Goal: Complete application form

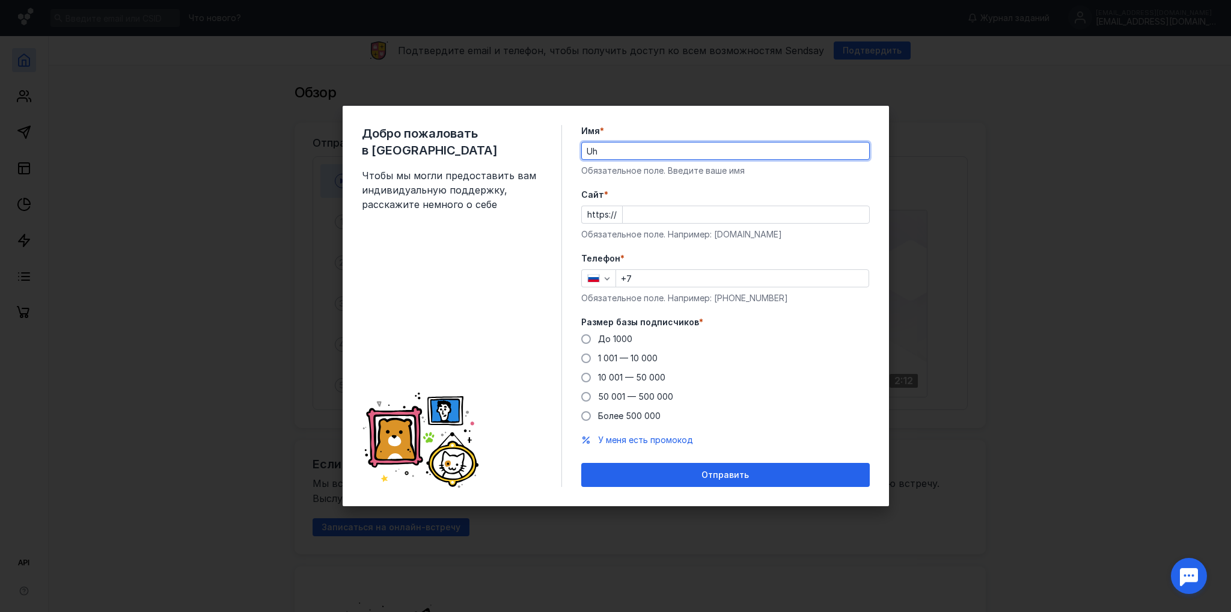
type input "U"
type input "[PERSON_NAME]"
click at [700, 123] on div "Добро пожаловать в Sendsay Чтобы мы могли предоставить вам индивидуальную подде…" at bounding box center [616, 306] width 546 height 400
click at [636, 219] on input "Cайт *" at bounding box center [746, 214] width 246 height 17
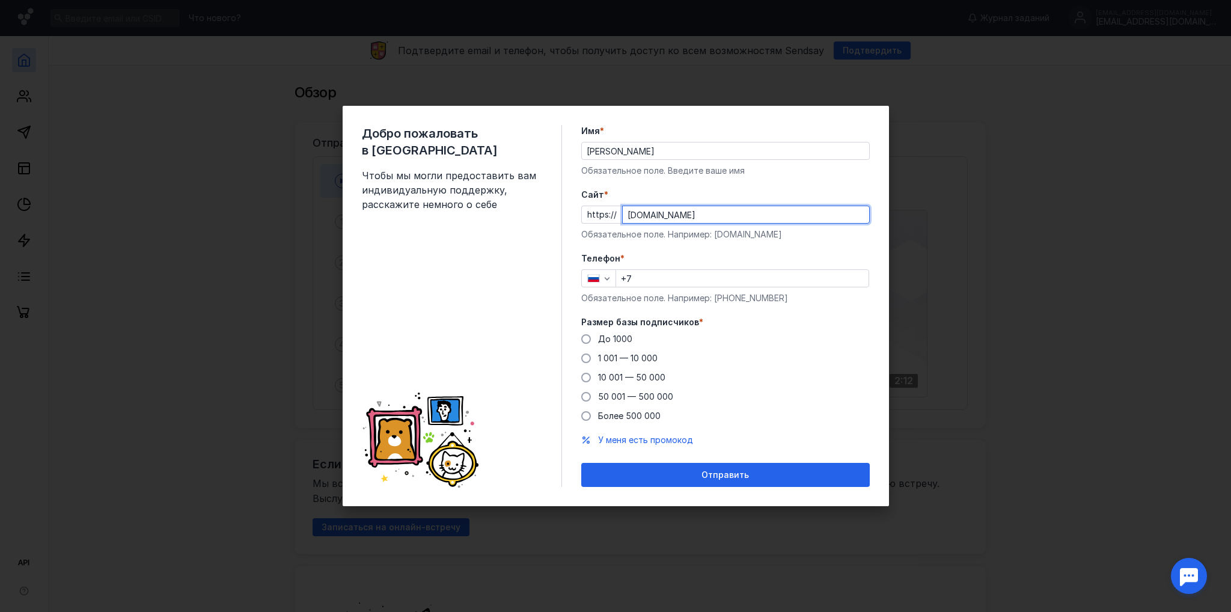
type input "[DOMAIN_NAME]"
click at [623, 194] on label "Cайт *" at bounding box center [725, 195] width 288 height 12
click at [623, 206] on input "[DOMAIN_NAME]" at bounding box center [746, 214] width 246 height 17
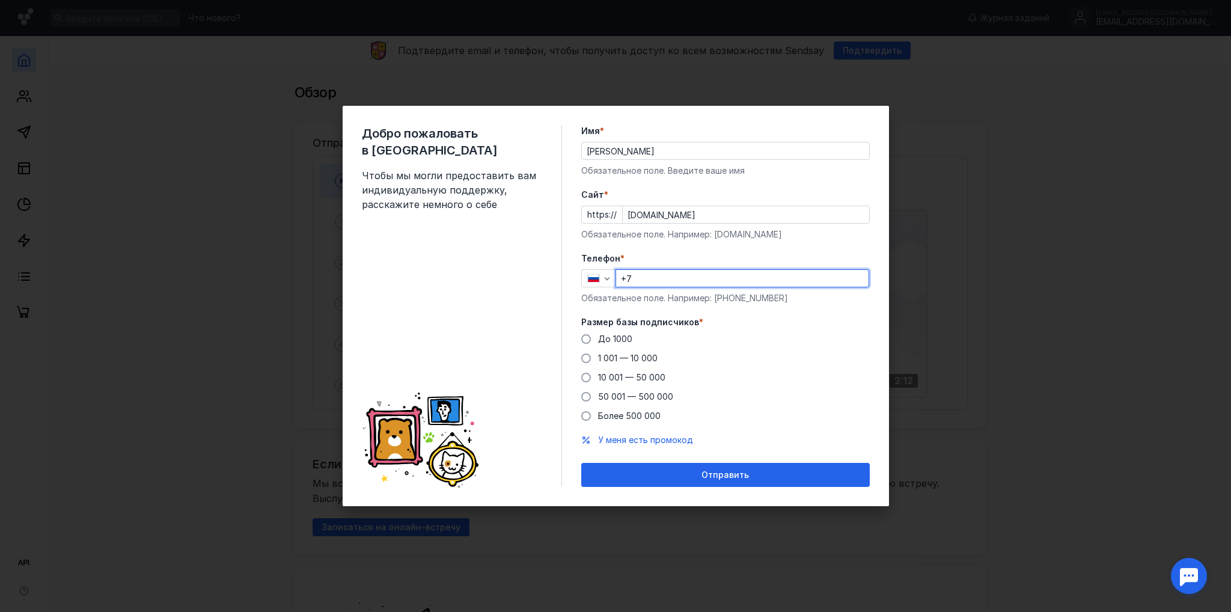
click at [665, 276] on input "+7" at bounding box center [742, 278] width 252 height 17
type input "[PHONE_NUMBER]"
click at [608, 337] on span "До 1000" at bounding box center [615, 339] width 34 height 10
click at [0, 0] on input "До 1000" at bounding box center [0, 0] width 0 height 0
click at [645, 358] on span "1 001 — 10 000" at bounding box center [627, 358] width 59 height 10
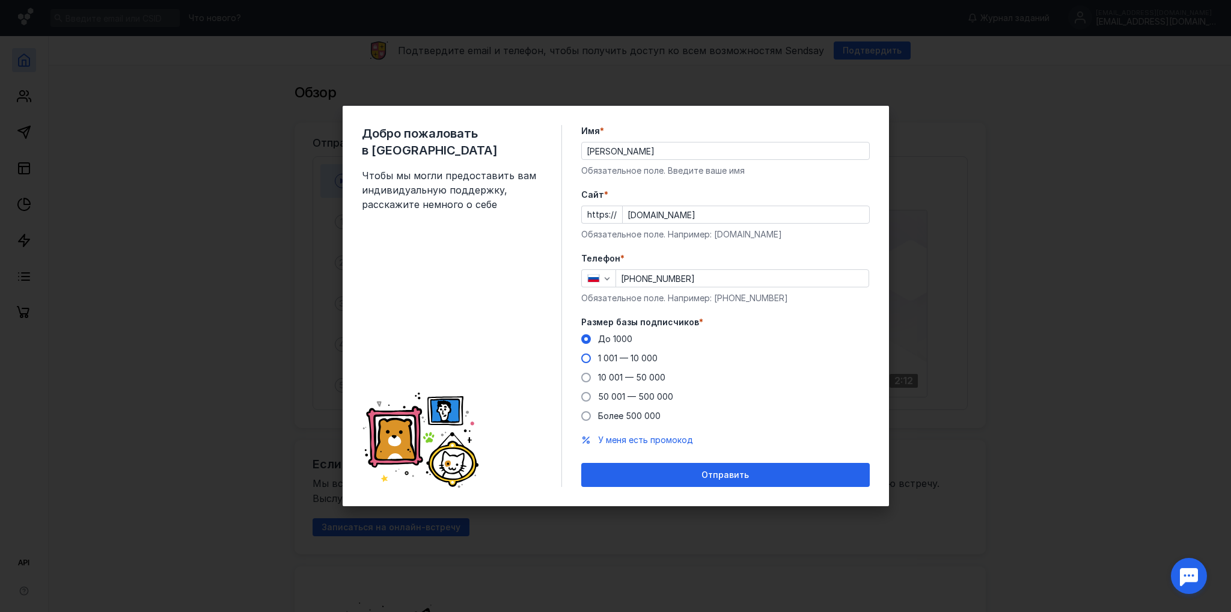
click at [0, 0] on input "1 001 — 10 000" at bounding box center [0, 0] width 0 height 0
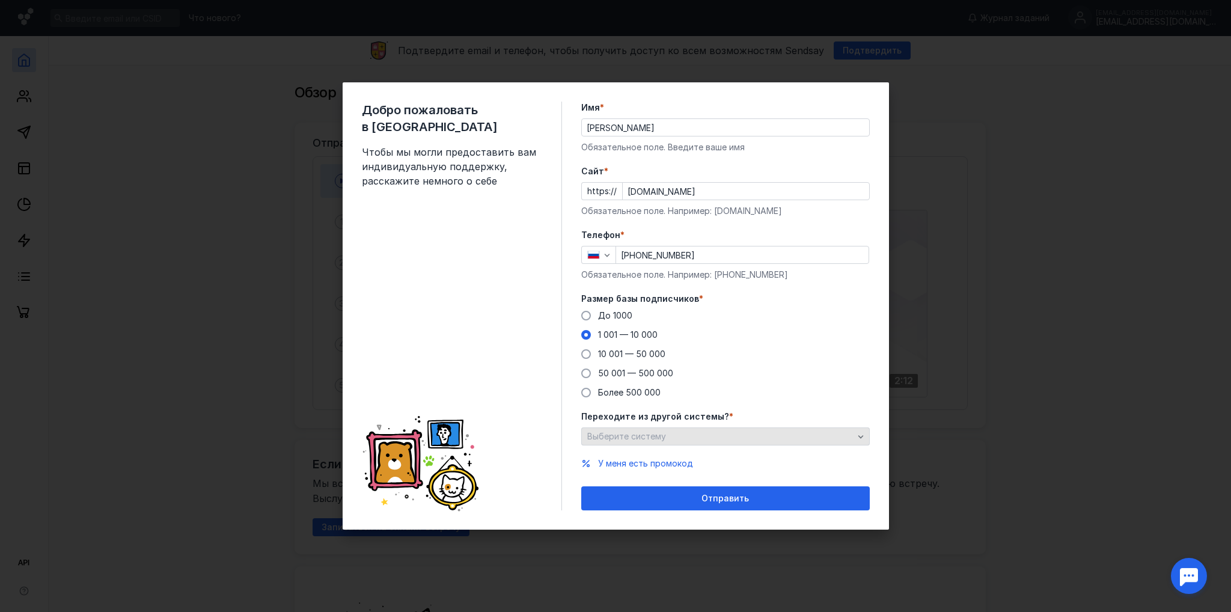
click at [856, 431] on icon "button" at bounding box center [861, 436] width 10 height 10
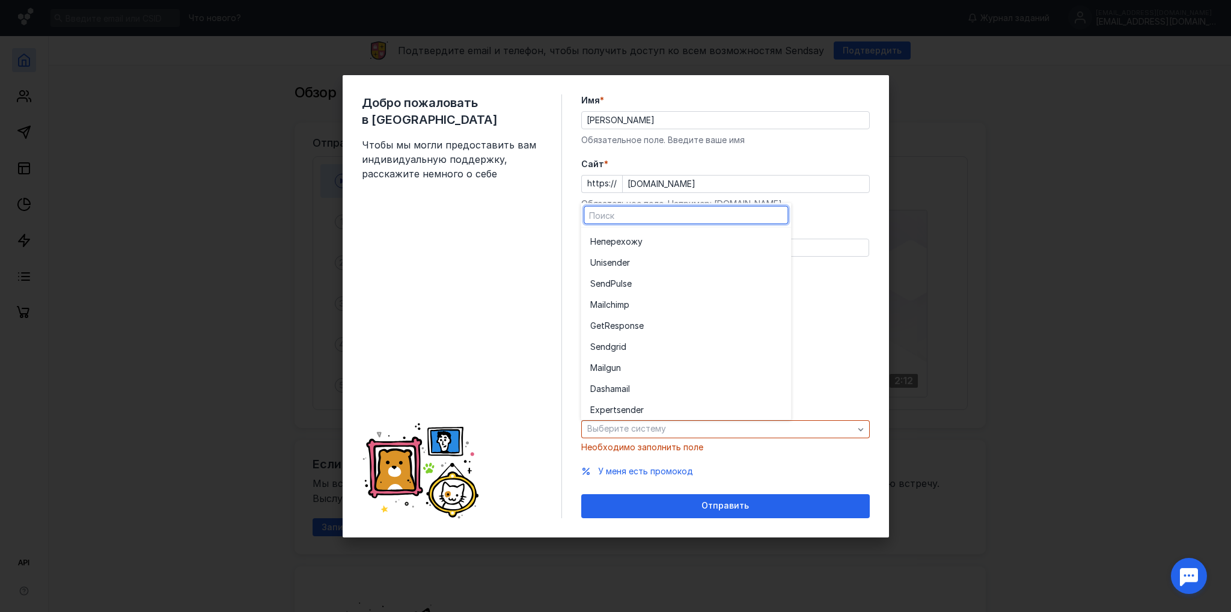
click at [461, 294] on div "Добро пожаловать в Sendsay Чтобы мы могли предоставить вам индивидуальную подде…" at bounding box center [462, 306] width 200 height 424
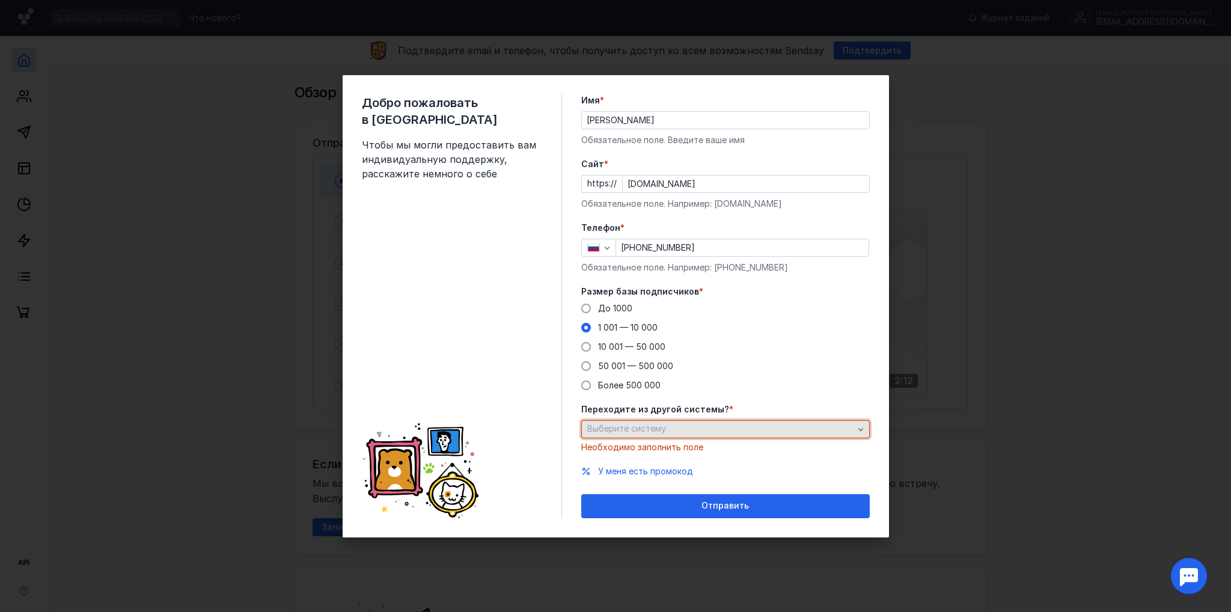
click at [606, 422] on div "Выберите систему" at bounding box center [725, 429] width 288 height 18
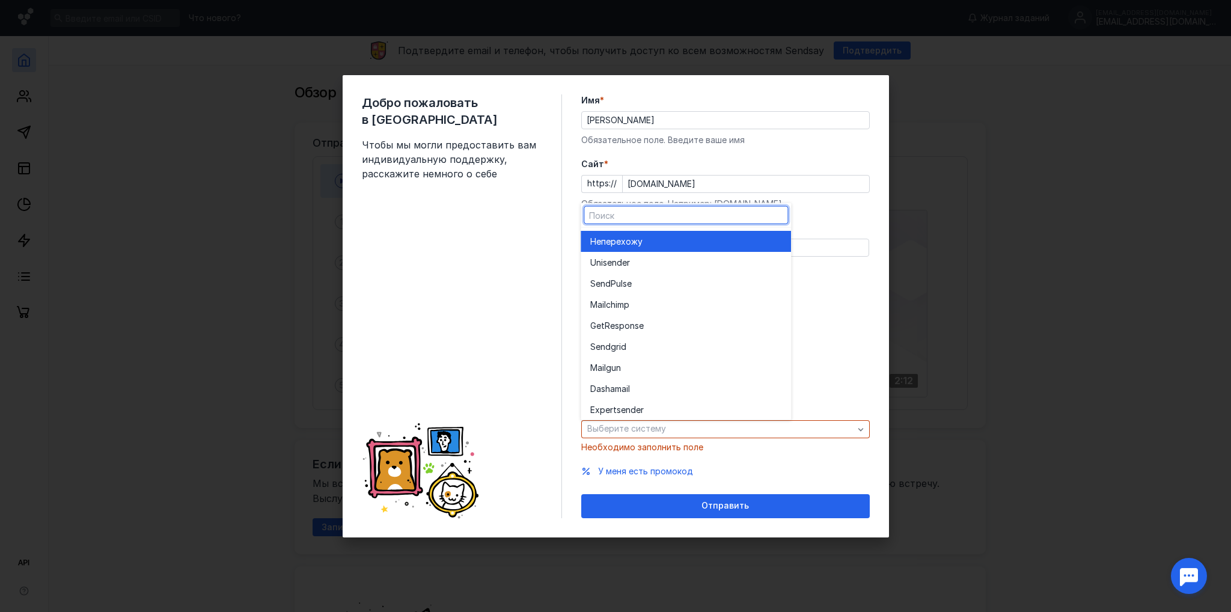
click at [607, 246] on span "перехожу" at bounding box center [621, 241] width 41 height 12
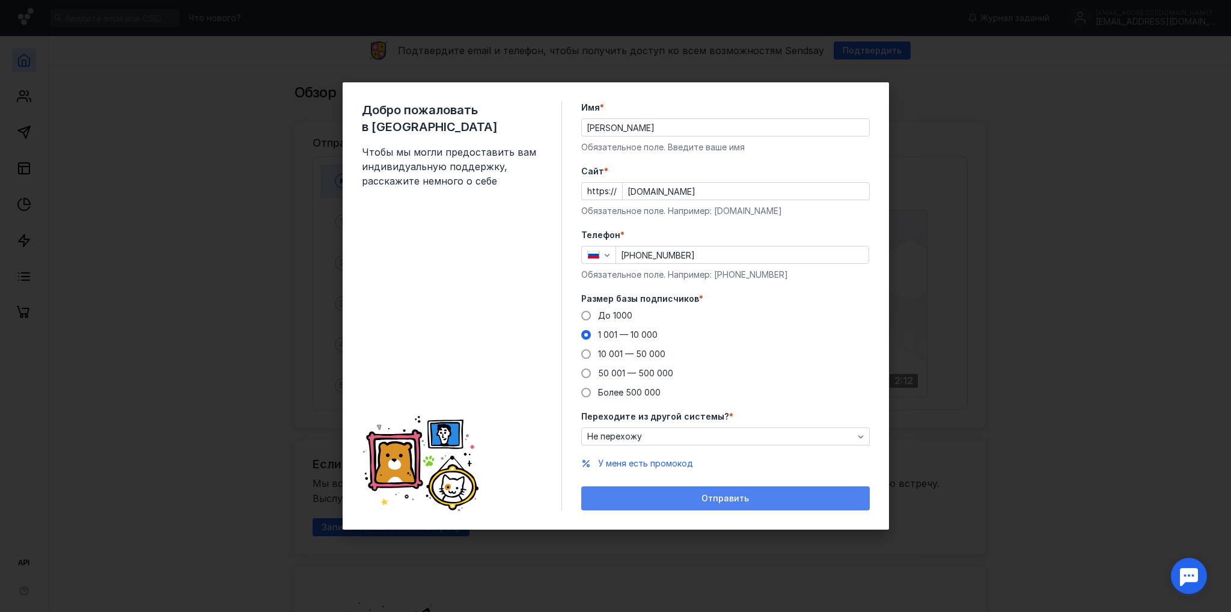
click at [724, 492] on div "Отправить" at bounding box center [725, 498] width 288 height 24
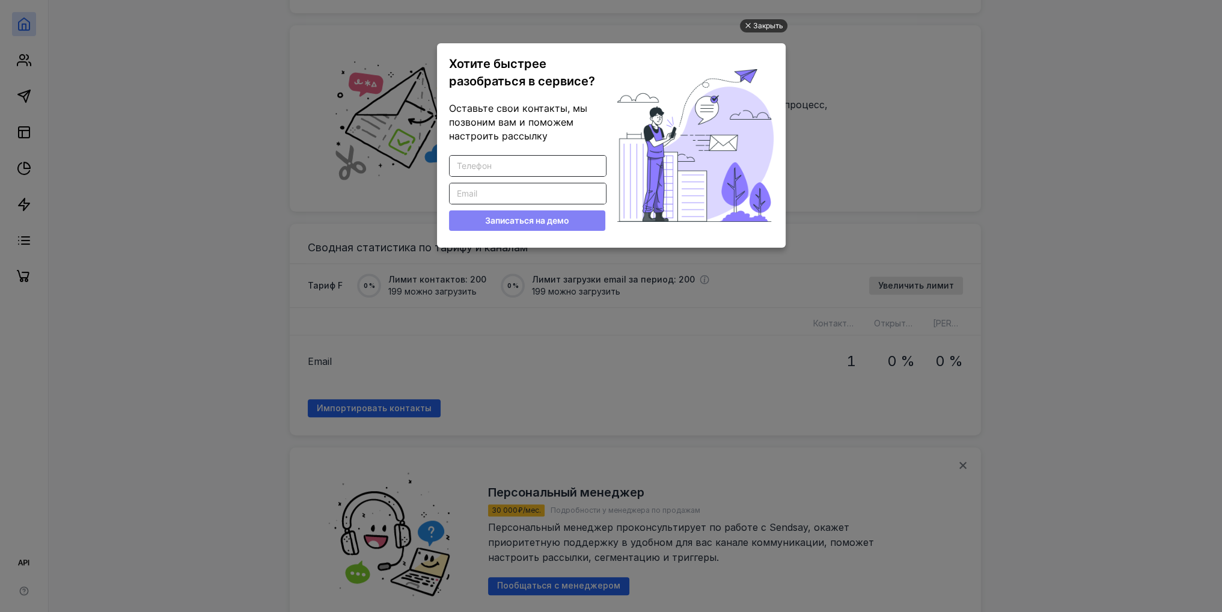
click at [768, 26] on div "Закрыть" at bounding box center [768, 25] width 30 height 13
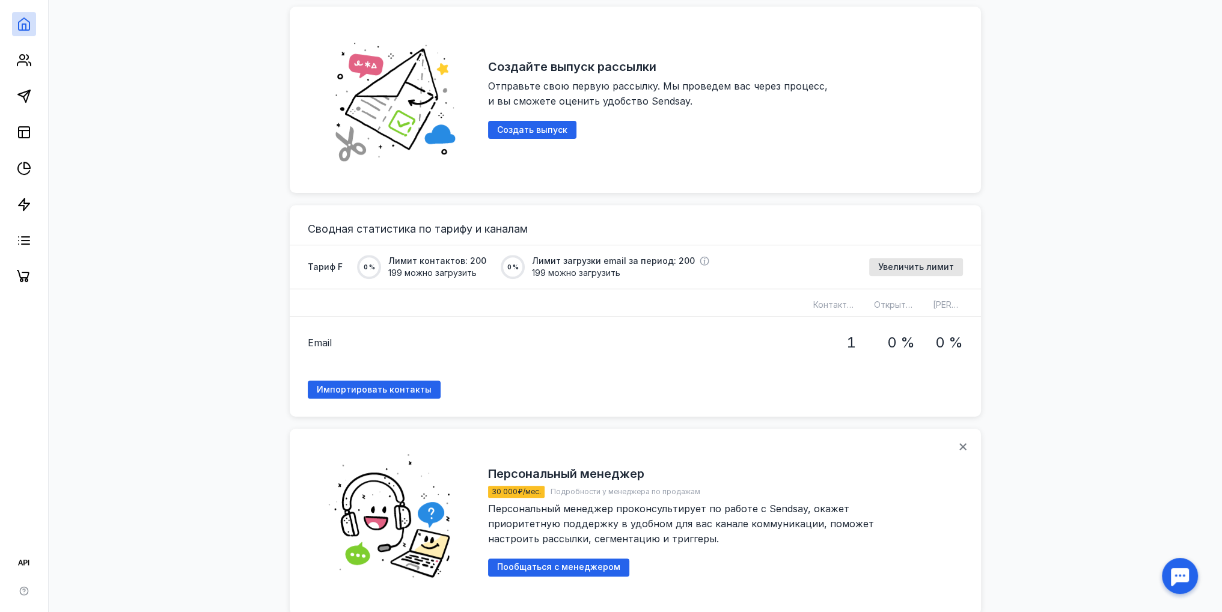
scroll to position [439, 0]
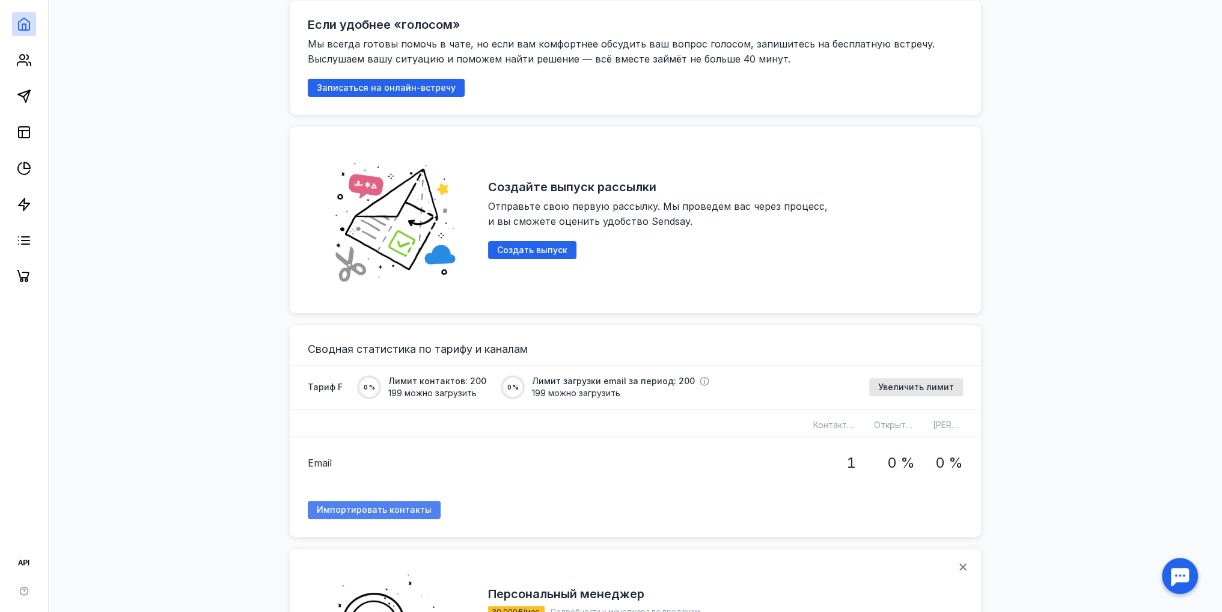
click at [430, 509] on div "Импортировать контакты" at bounding box center [374, 510] width 133 height 18
